Goal: Task Accomplishment & Management: Use online tool/utility

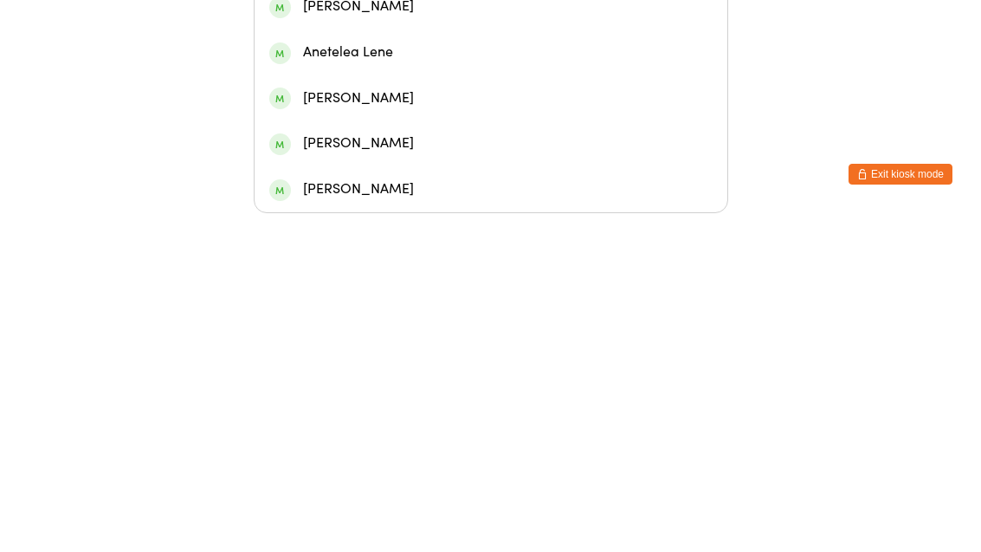
type input "Arsene"
click at [450, 288] on div "[PERSON_NAME] igulu" at bounding box center [490, 299] width 443 height 23
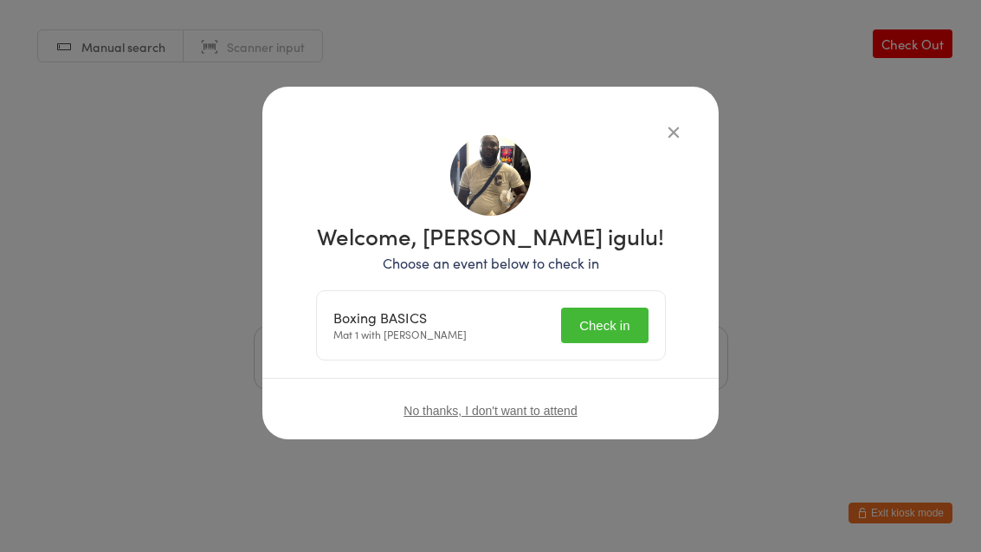
click at [620, 333] on button "Check in" at bounding box center [604, 325] width 87 height 36
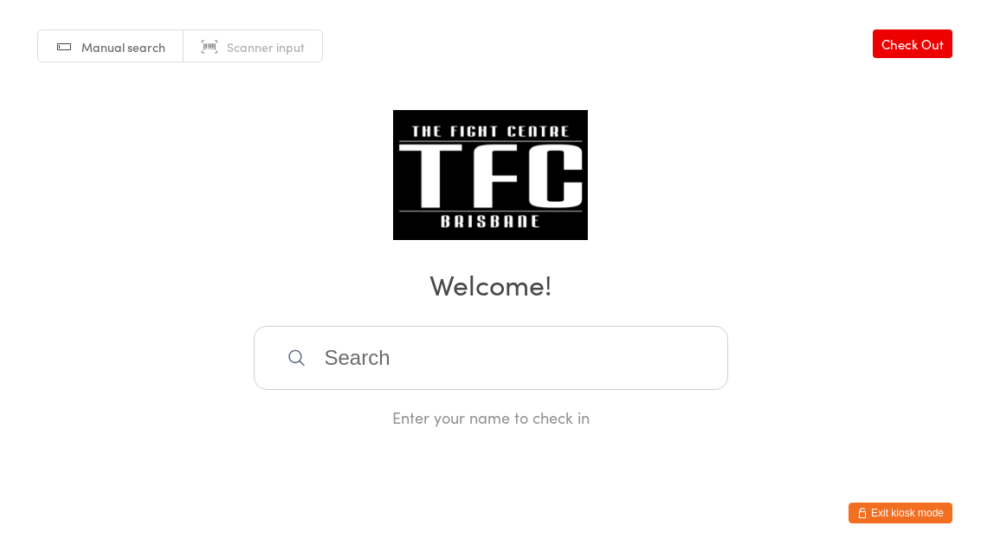
click at [404, 364] on input "search" at bounding box center [491, 358] width 475 height 64
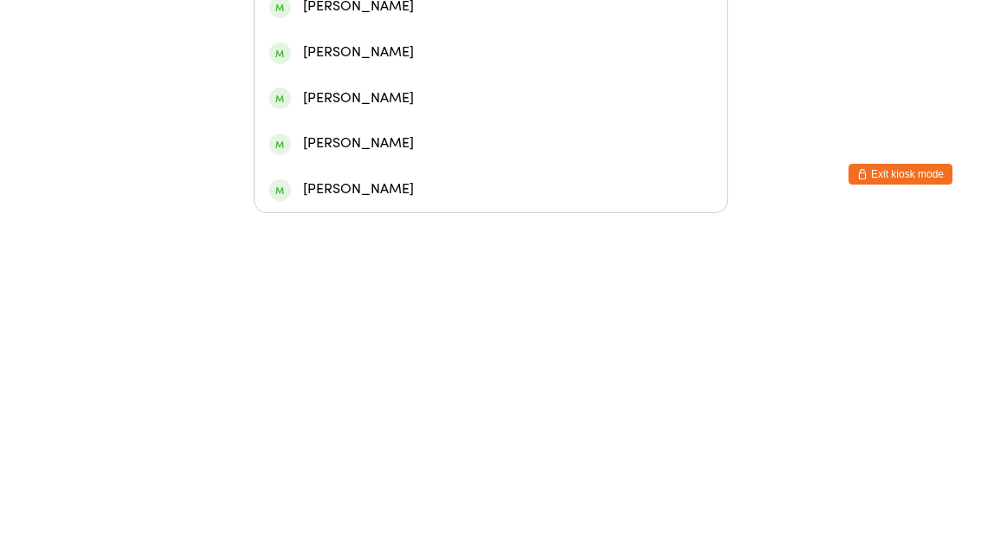
type input "[PERSON_NAME]"
click at [383, 288] on div "[PERSON_NAME]" at bounding box center [490, 299] width 443 height 23
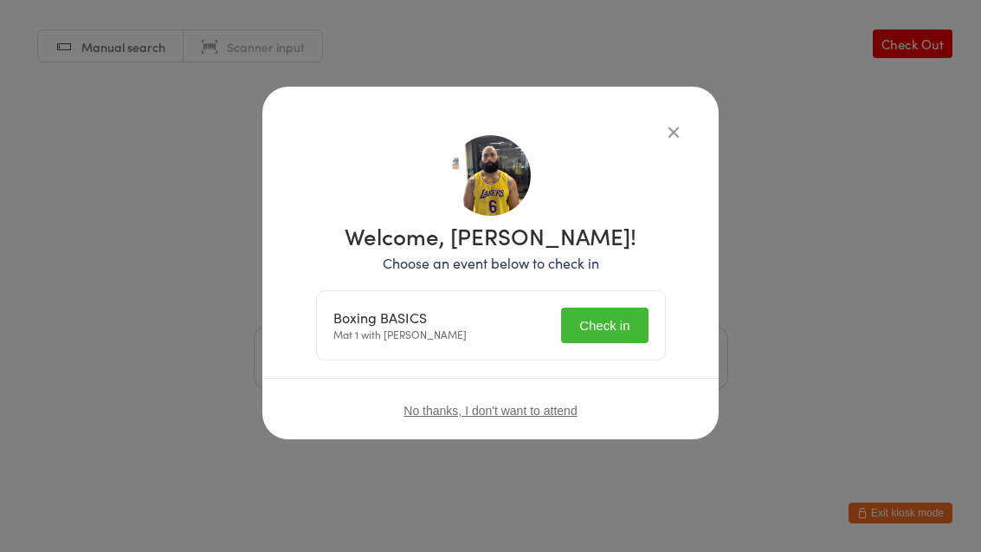
click at [599, 321] on button "Check in" at bounding box center [604, 325] width 87 height 36
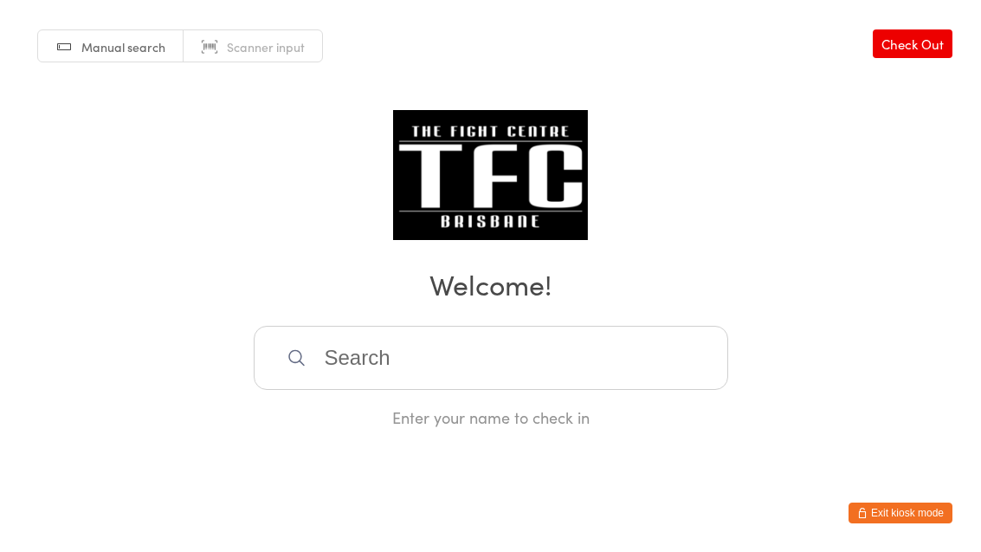
click at [423, 340] on input "search" at bounding box center [491, 358] width 475 height 64
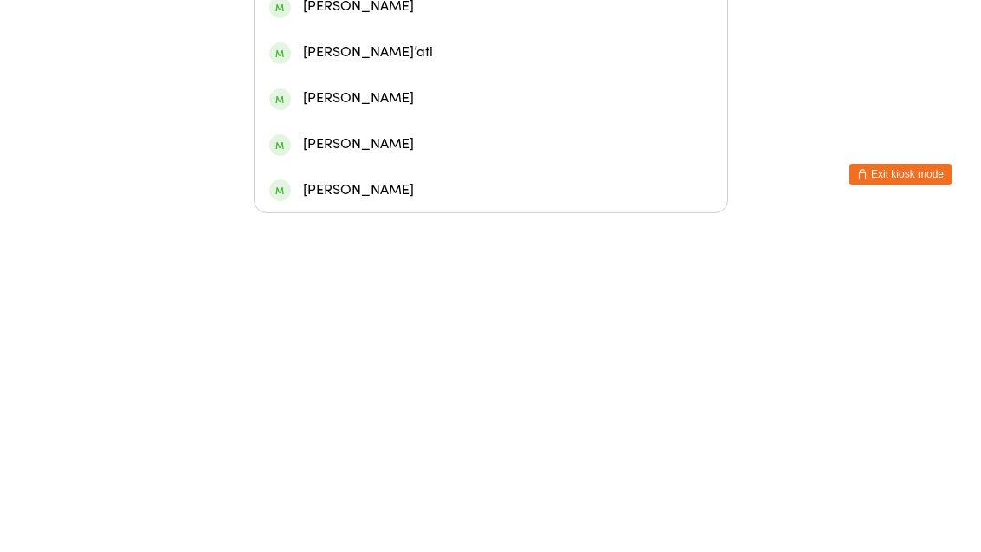
type input "[PERSON_NAME]"
click at [437, 197] on div "[PERSON_NAME]" at bounding box center [490, 208] width 443 height 23
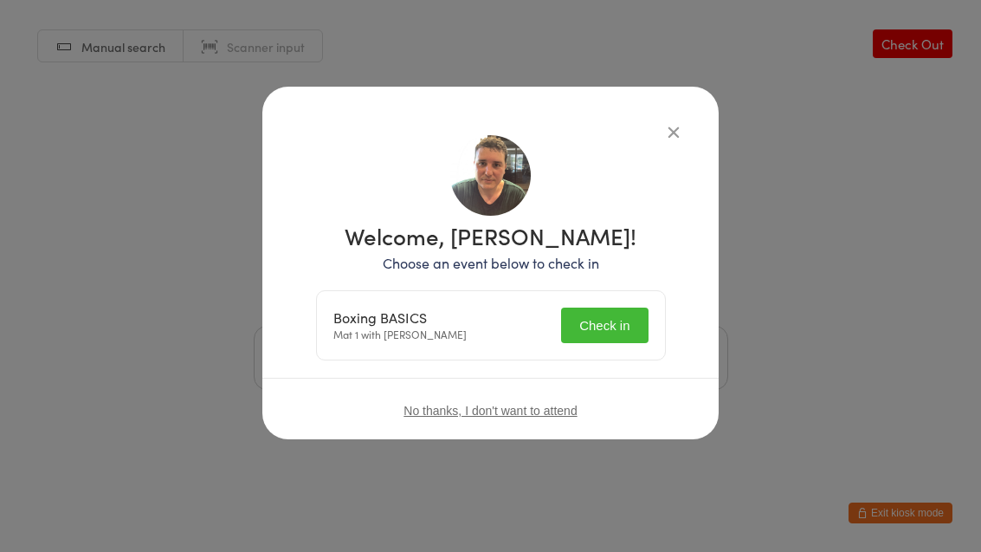
click at [613, 318] on button "Check in" at bounding box center [604, 325] width 87 height 36
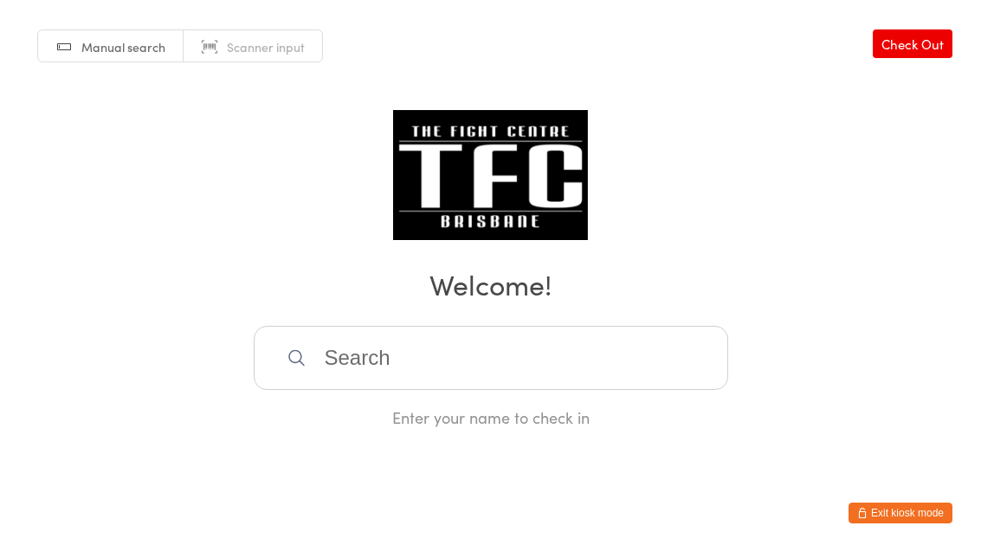
click at [416, 343] on input "search" at bounding box center [491, 358] width 475 height 64
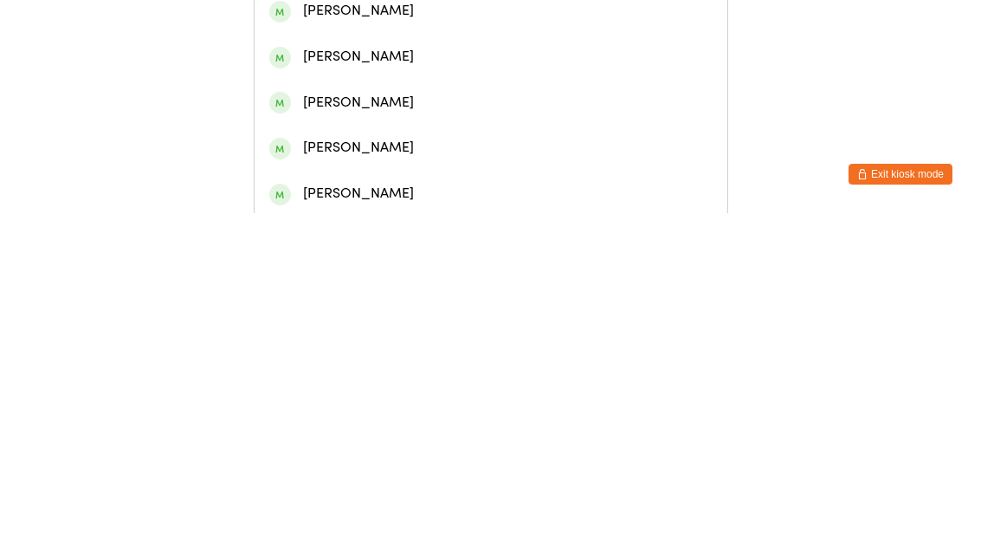
type input "Harina"
click at [326, 81] on div "Harina Feite" at bounding box center [490, 74] width 443 height 23
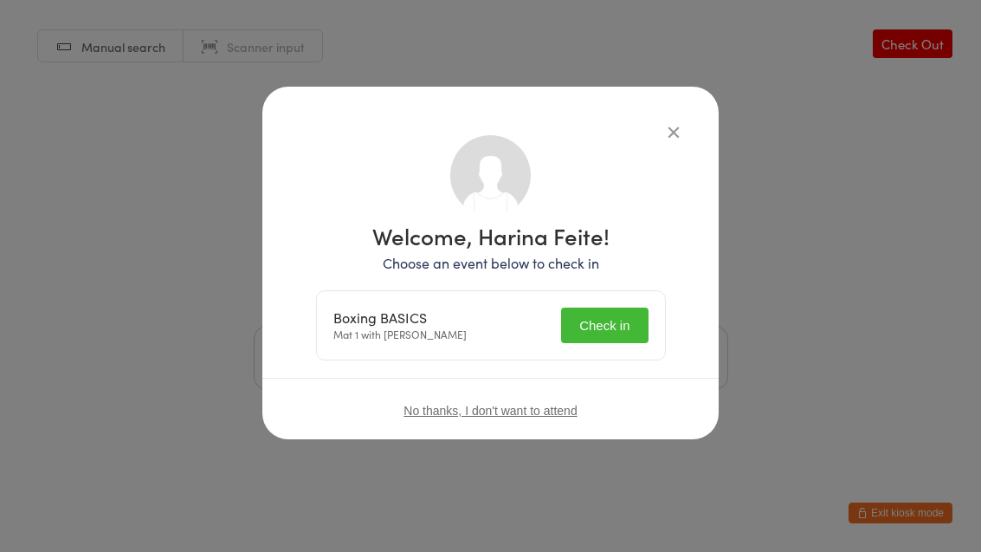
click at [611, 322] on button "Check in" at bounding box center [604, 325] width 87 height 36
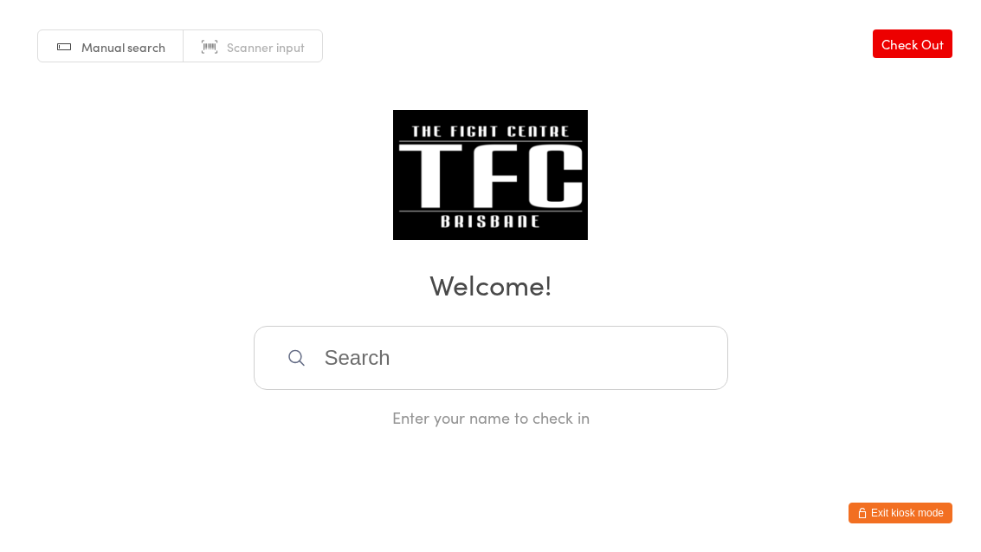
click at [404, 376] on input "search" at bounding box center [491, 358] width 475 height 64
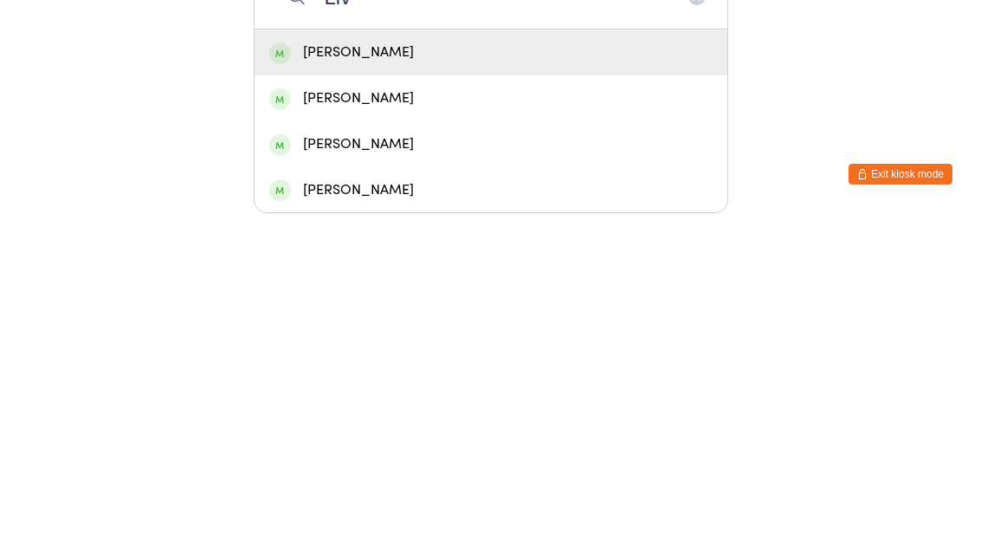
type input "Liv"
click at [358, 379] on div "[PERSON_NAME]" at bounding box center [490, 390] width 443 height 23
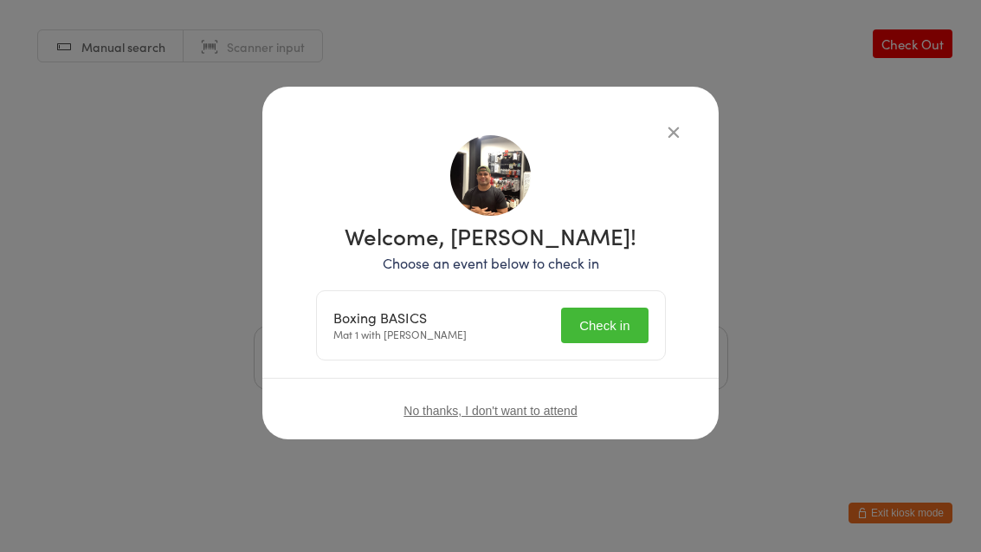
click at [617, 320] on button "Check in" at bounding box center [604, 325] width 87 height 36
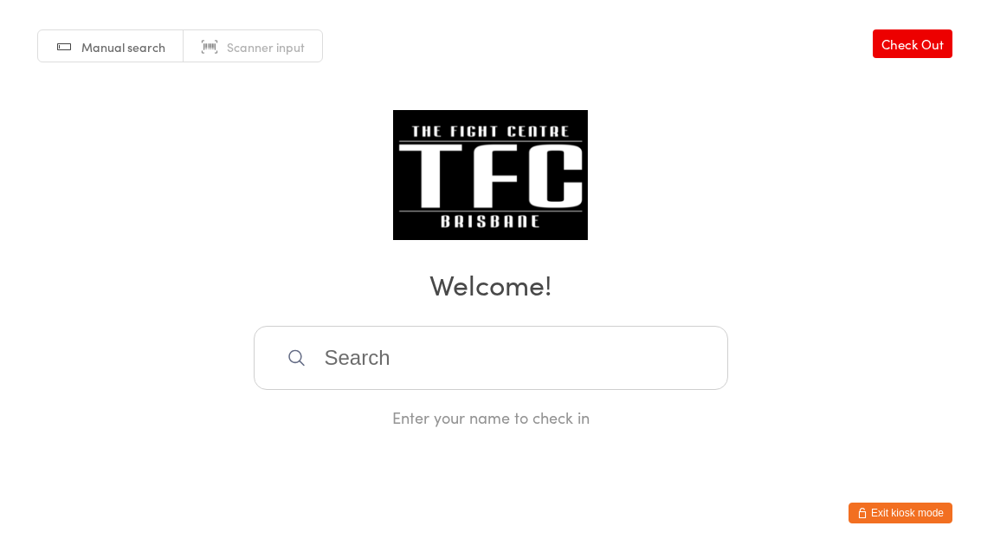
click at [476, 373] on input "search" at bounding box center [491, 358] width 475 height 64
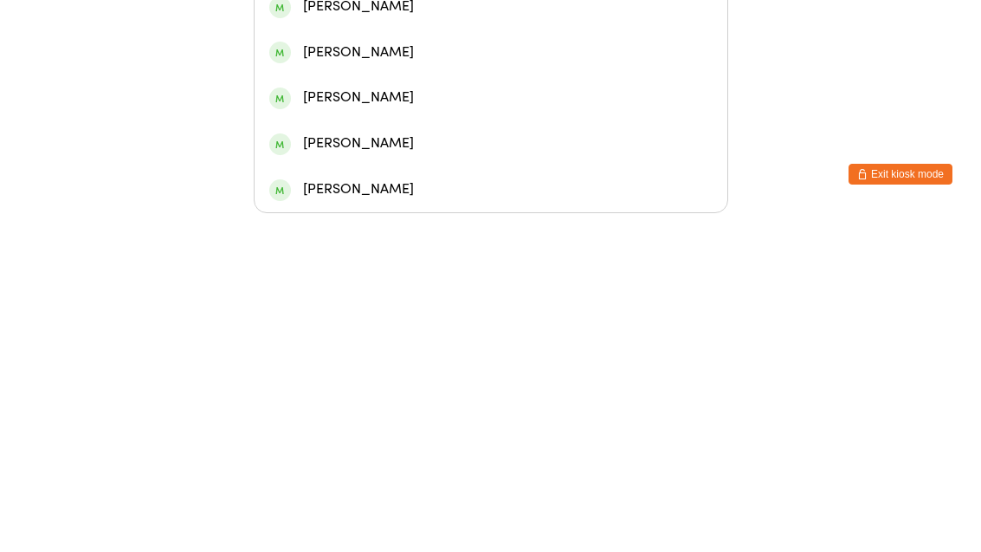
type input "[PERSON_NAME]"
click at [324, 242] on div "[PERSON_NAME]" at bounding box center [490, 253] width 443 height 23
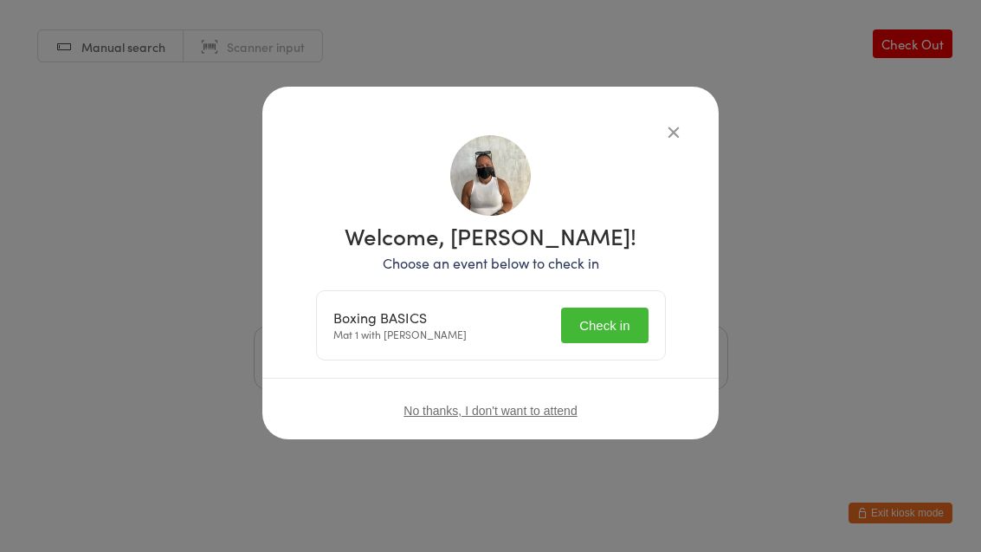
click at [593, 325] on button "Check in" at bounding box center [604, 325] width 87 height 36
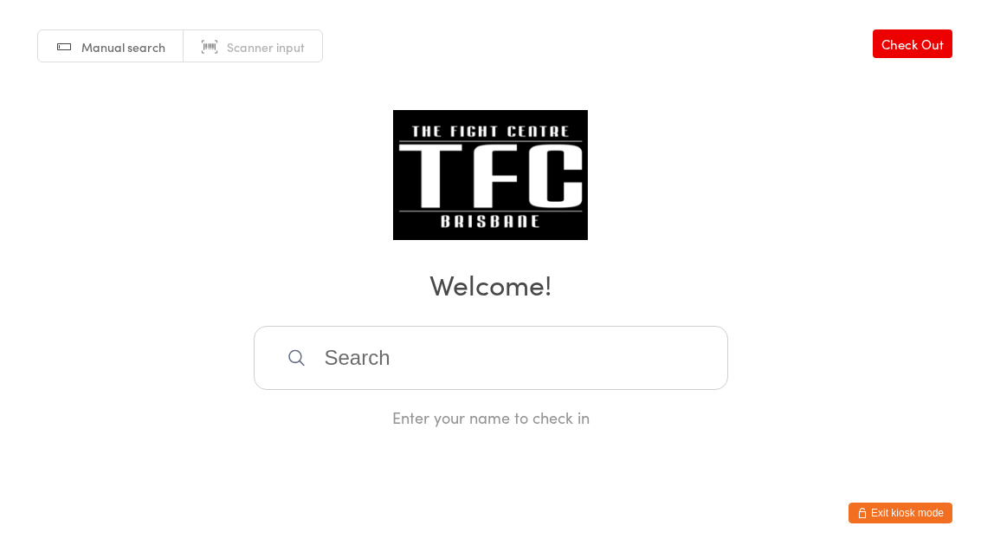
click at [430, 372] on input "search" at bounding box center [491, 358] width 475 height 64
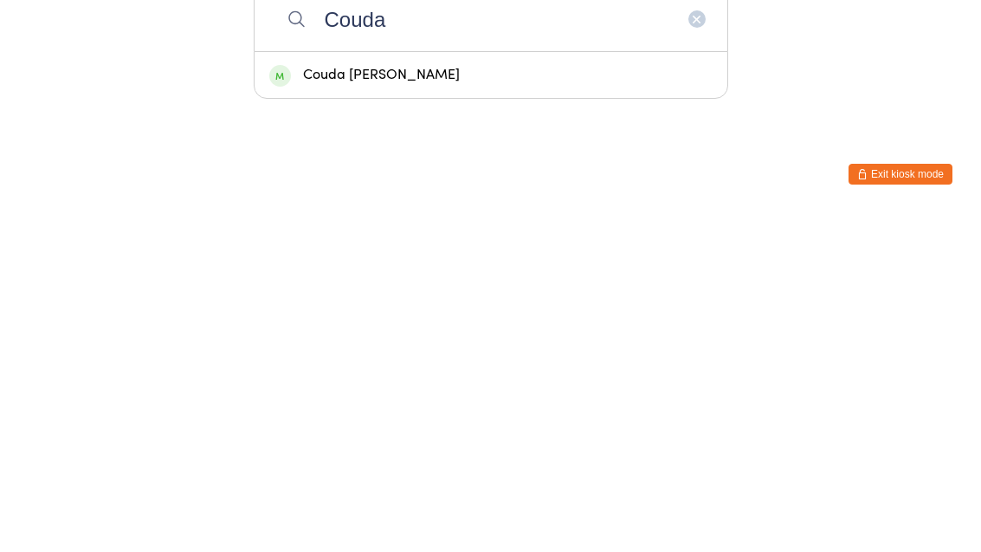
type input "Couda"
click at [444, 402] on div "Couda [PERSON_NAME]" at bounding box center [490, 413] width 443 height 23
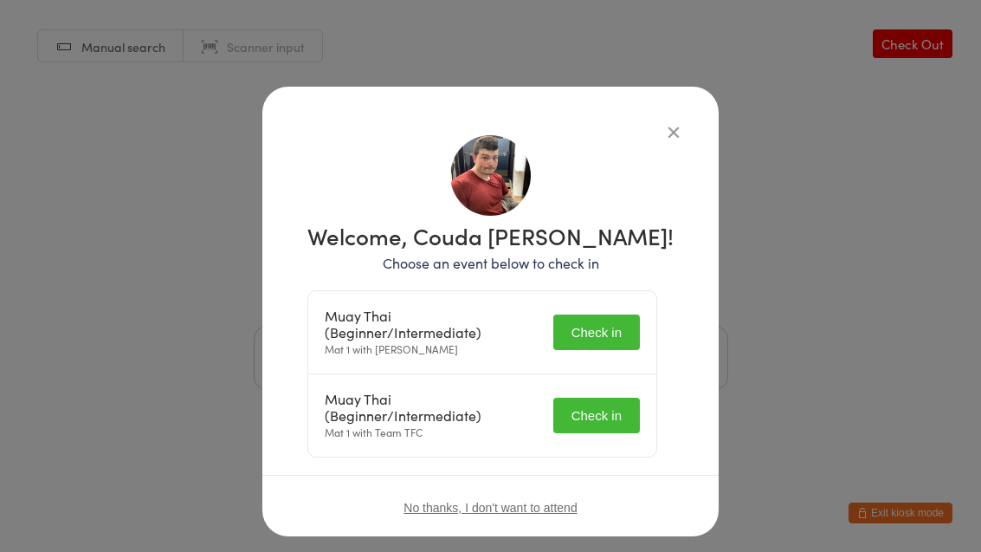
click at [613, 327] on button "Check in" at bounding box center [596, 332] width 87 height 36
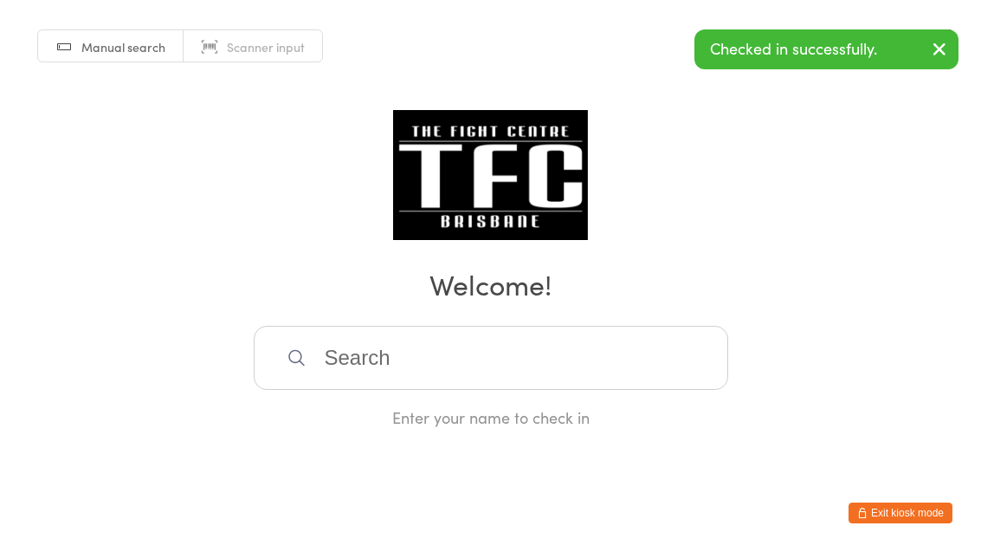
click at [653, 125] on div "Manual search Scanner input Check Out Welcome! Enter your name to check in" at bounding box center [490, 214] width 981 height 428
